Goal: Transaction & Acquisition: Obtain resource

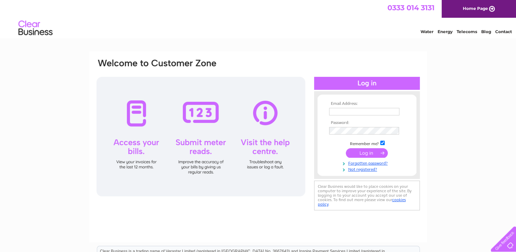
click at [343, 109] on input "text" at bounding box center [364, 112] width 70 height 8
type input "[EMAIL_ADDRESS][DOMAIN_NAME]"
click at [368, 153] on input "submit" at bounding box center [367, 153] width 42 height 10
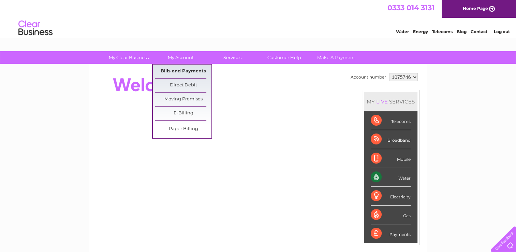
click at [171, 68] on link "Bills and Payments" at bounding box center [183, 71] width 56 height 14
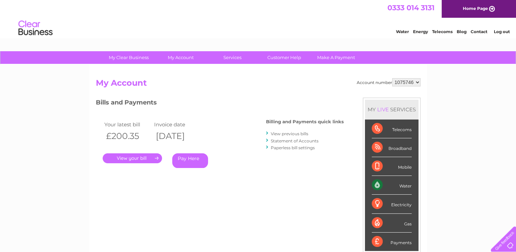
click at [133, 158] on link "." at bounding box center [132, 158] width 59 height 10
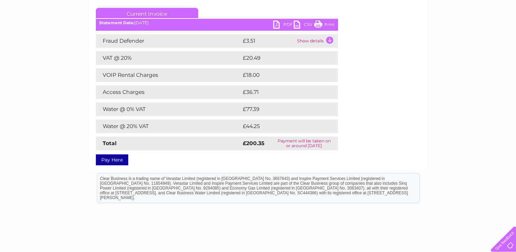
scroll to position [60, 0]
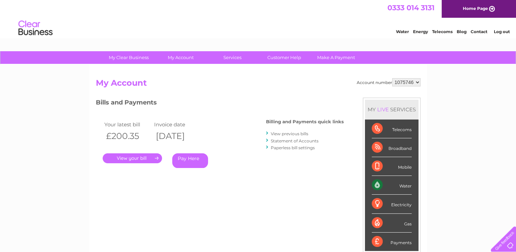
click at [124, 159] on link "." at bounding box center [132, 158] width 59 height 10
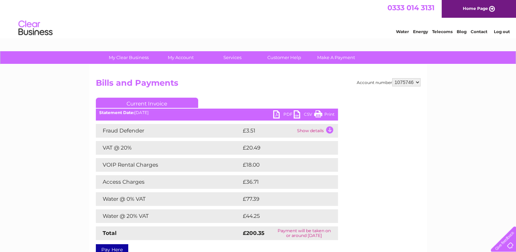
click at [287, 114] on link "PDF" at bounding box center [283, 115] width 20 height 10
